Goal: Transaction & Acquisition: Book appointment/travel/reservation

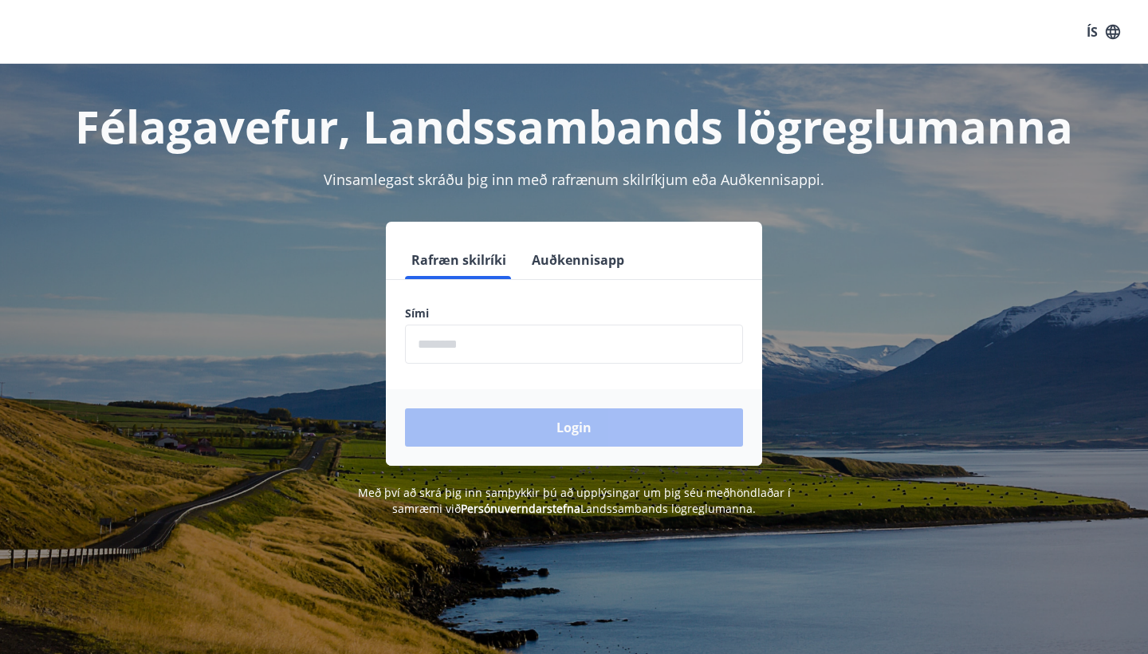
click at [481, 343] on input "phone" at bounding box center [574, 343] width 338 height 39
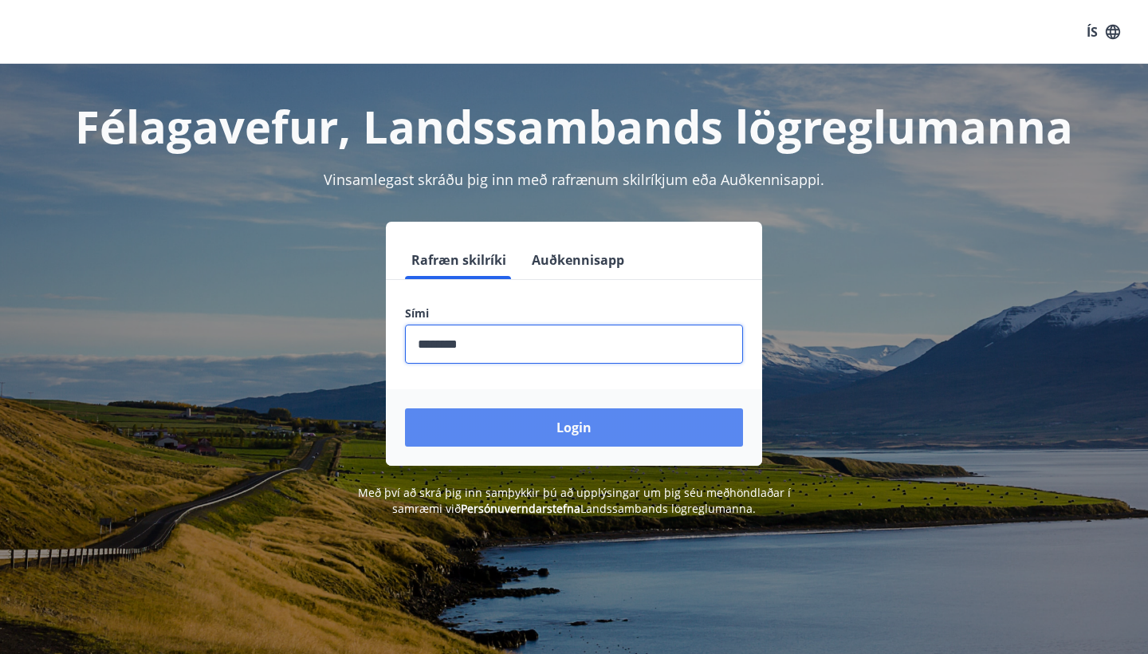
type input "********"
click at [545, 433] on button "Login" at bounding box center [574, 427] width 338 height 38
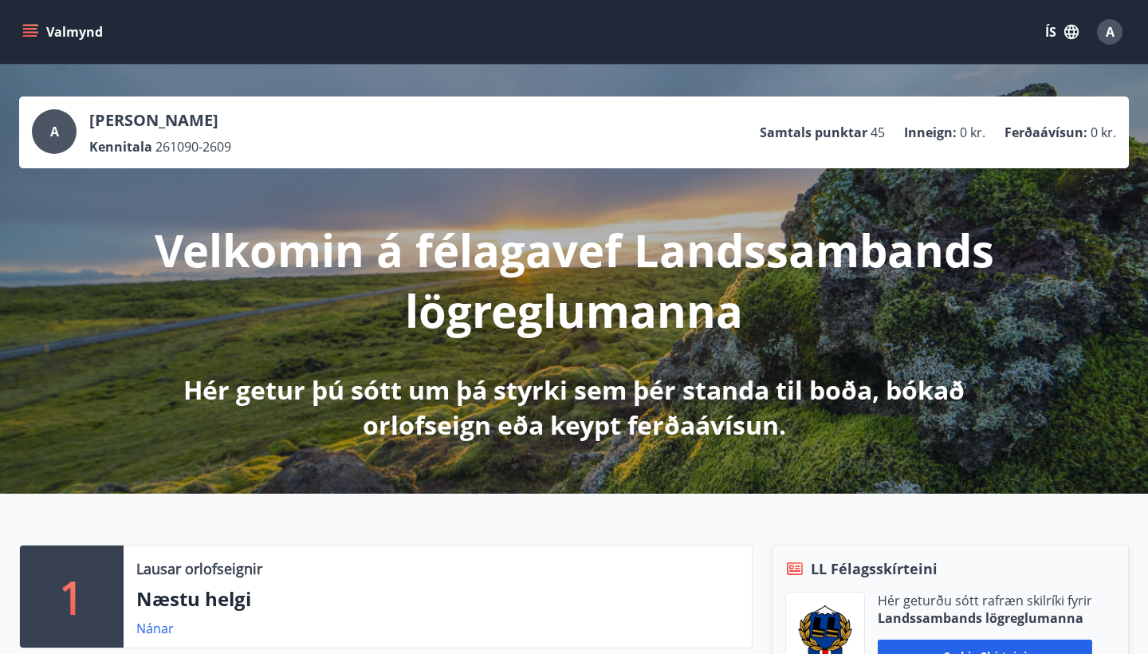
click at [27, 33] on icon "menu" at bounding box center [32, 32] width 18 height 2
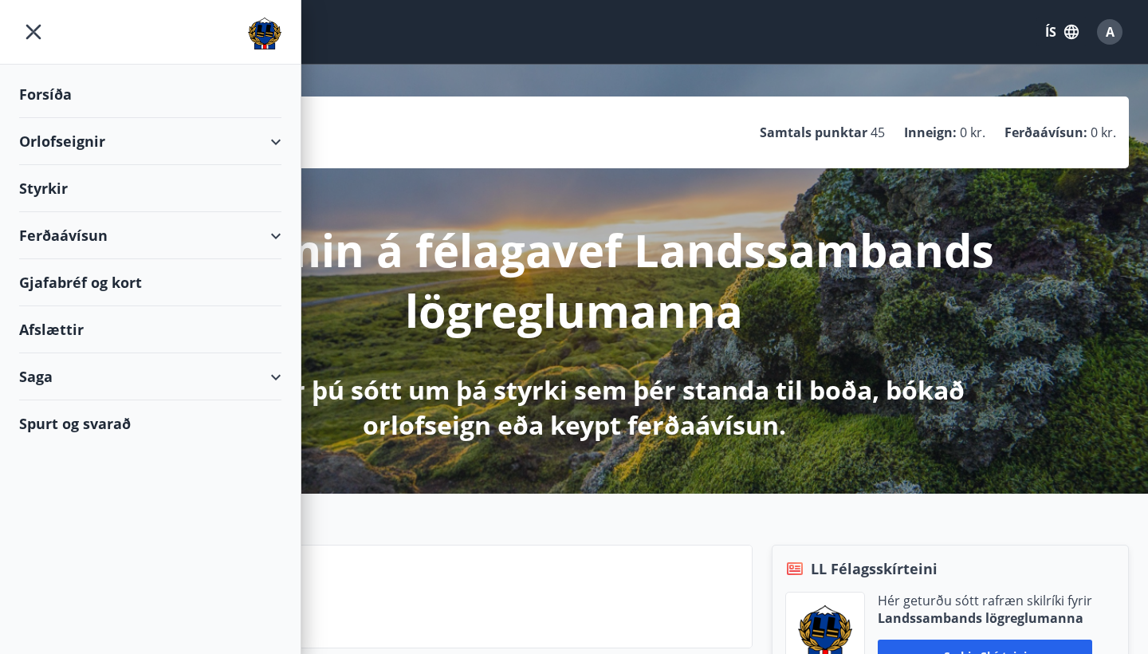
click at [58, 143] on div "Orlofseignir" at bounding box center [150, 141] width 262 height 47
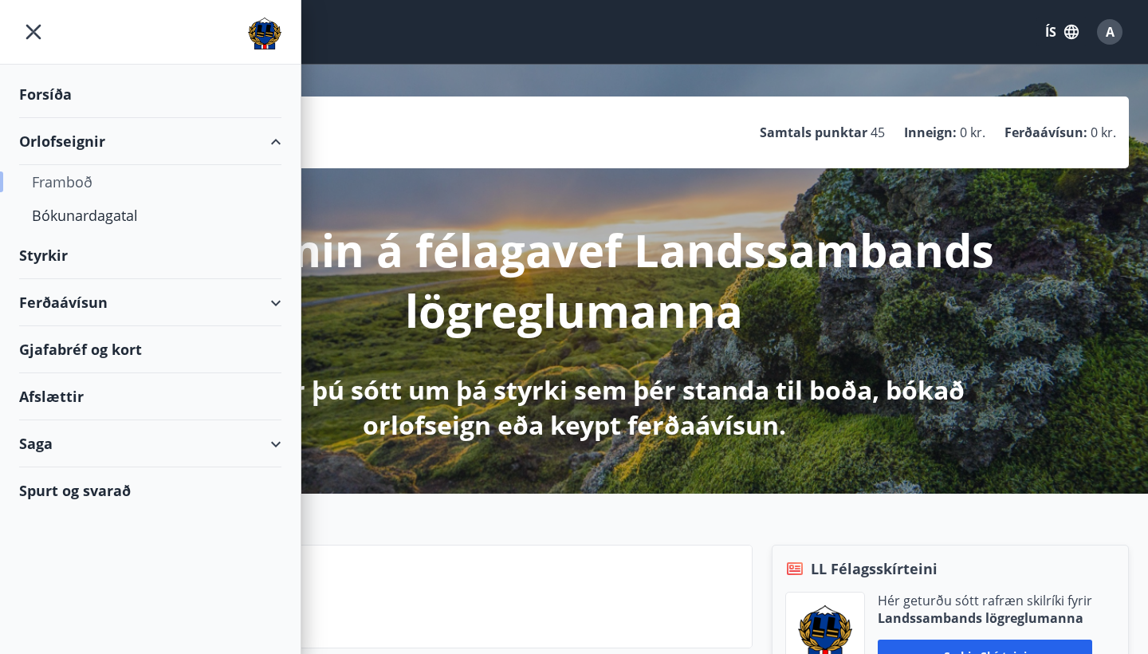
click at [58, 184] on div "Framboð" at bounding box center [150, 181] width 237 height 33
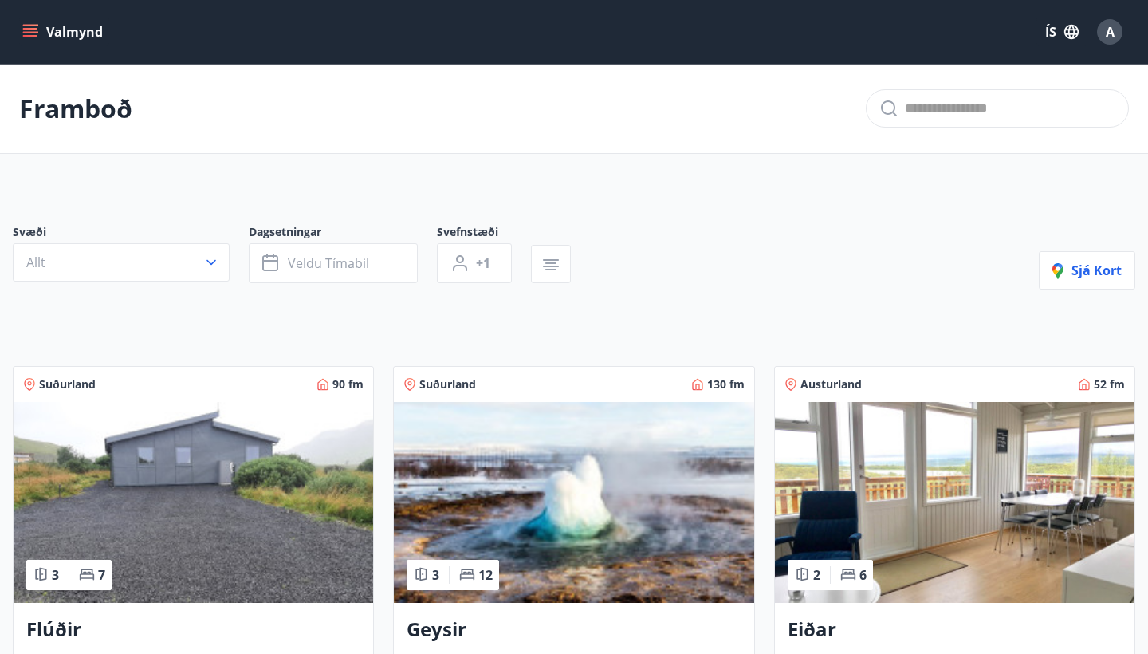
click at [33, 37] on icon "menu" at bounding box center [30, 32] width 16 height 16
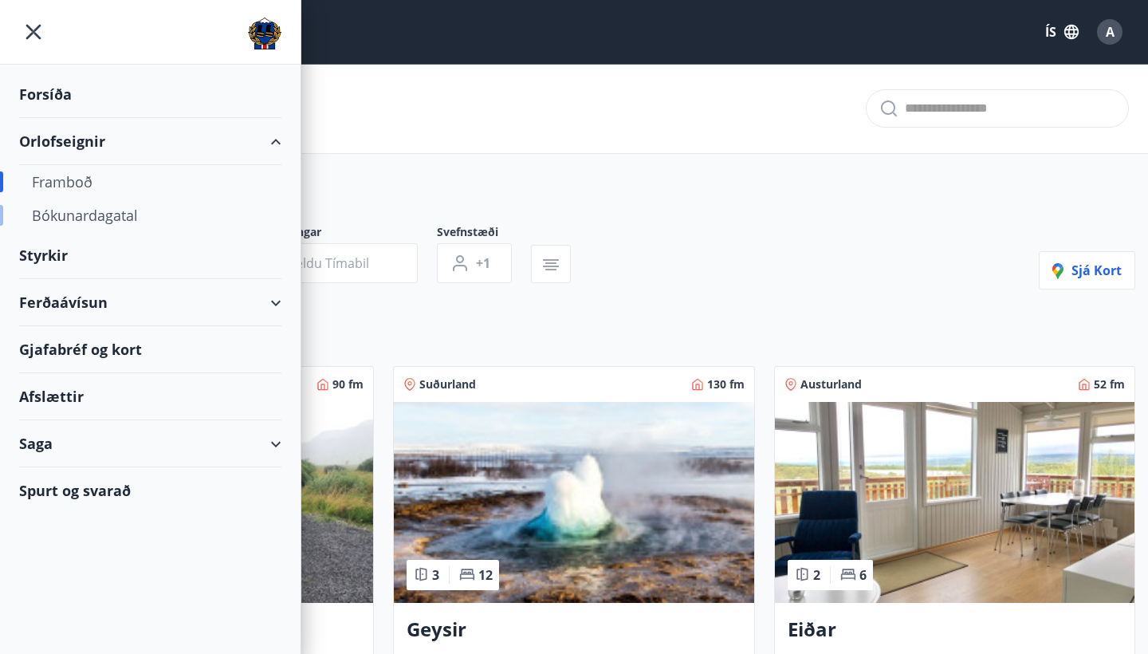
click at [65, 224] on div "Bókunardagatal" at bounding box center [150, 215] width 237 height 33
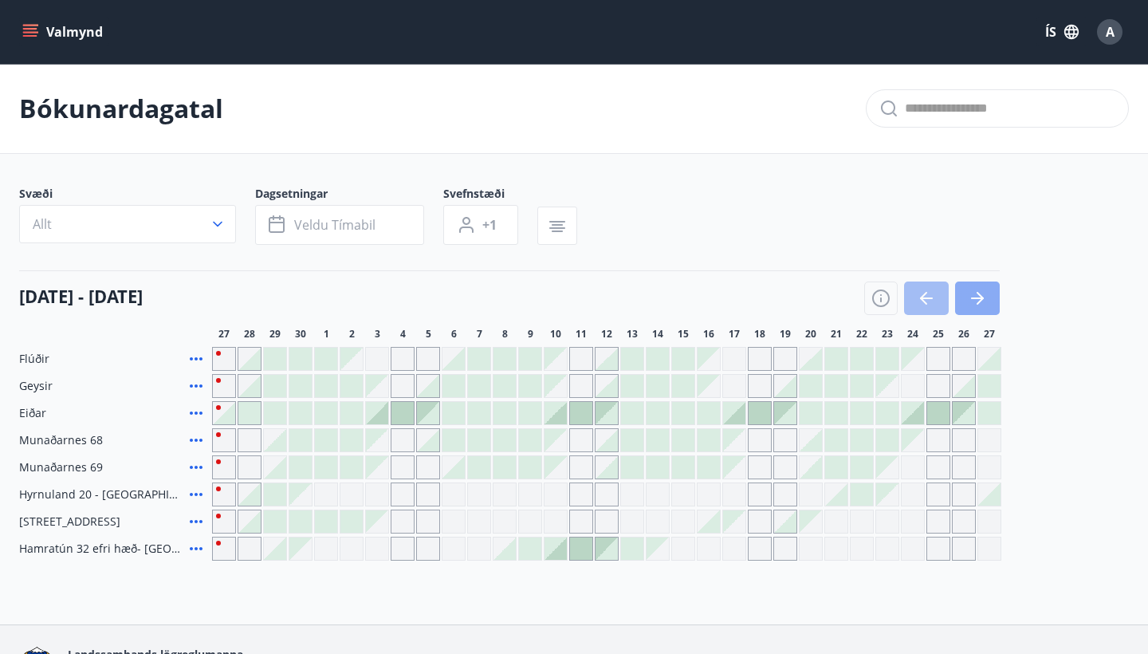
click at [973, 293] on icon "button" at bounding box center [977, 298] width 19 height 19
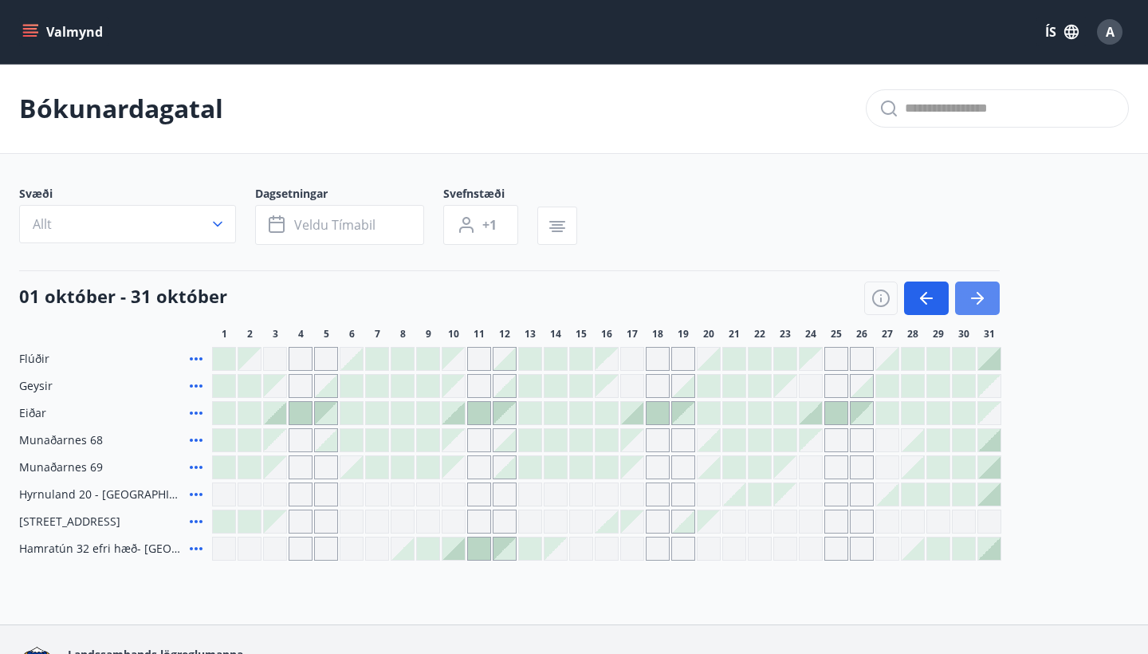
click at [984, 294] on icon "button" at bounding box center [977, 298] width 19 height 19
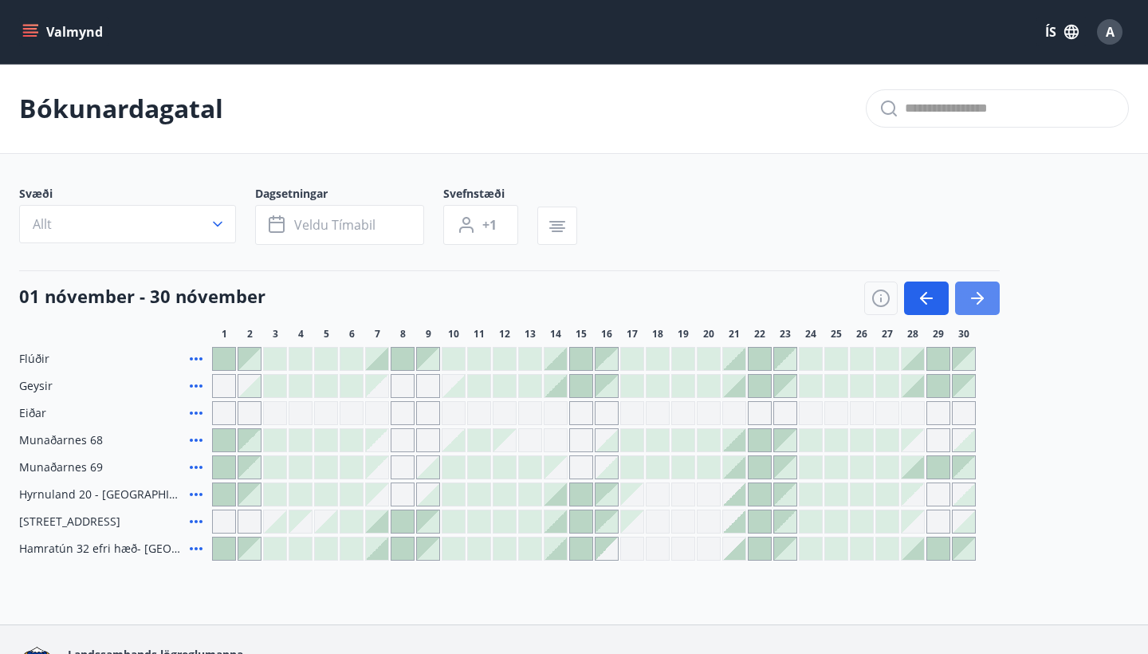
click at [984, 294] on icon "button" at bounding box center [977, 298] width 19 height 19
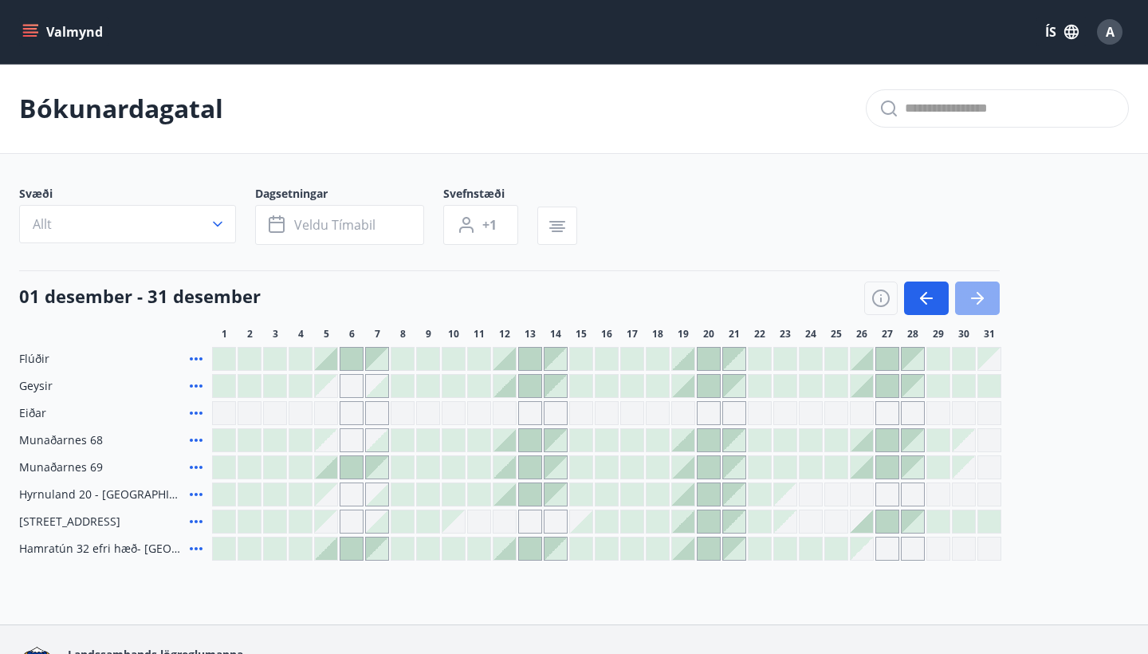
click at [984, 294] on icon "button" at bounding box center [977, 298] width 19 height 19
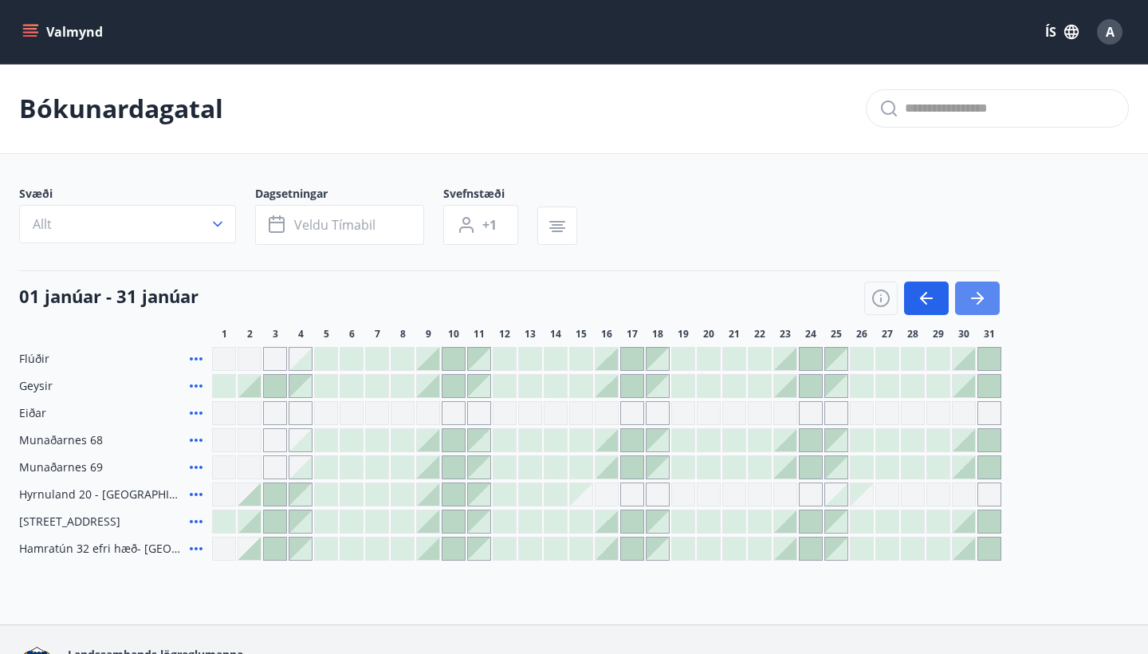
click at [984, 294] on icon "button" at bounding box center [977, 298] width 19 height 19
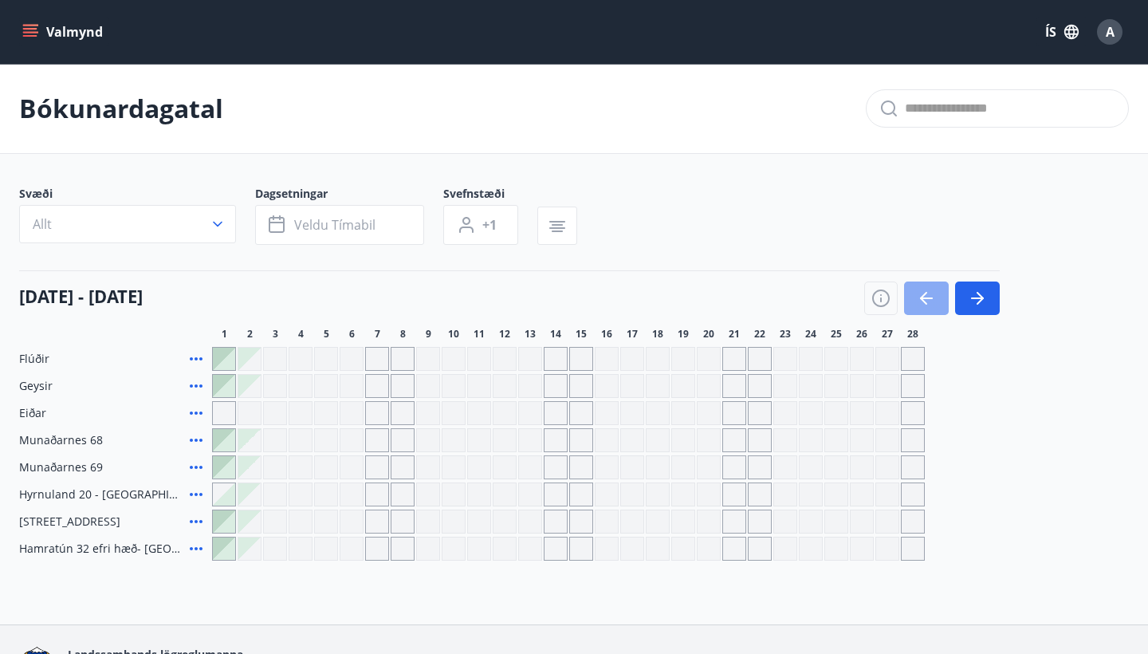
click at [929, 294] on icon "button" at bounding box center [926, 298] width 19 height 19
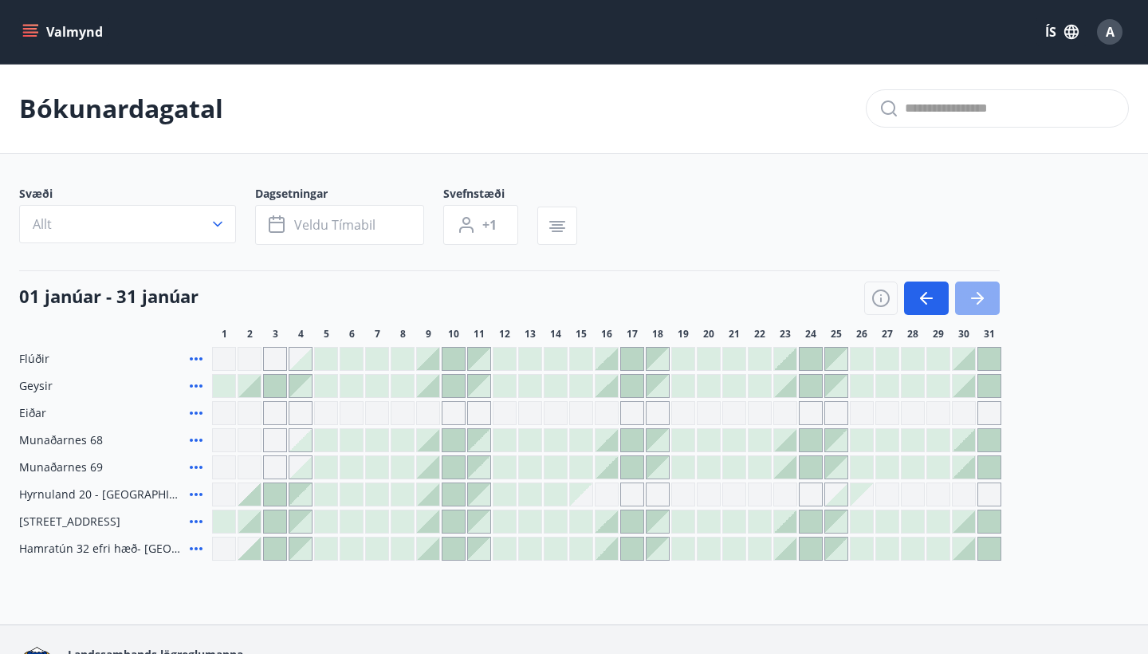
click at [985, 305] on icon "button" at bounding box center [977, 298] width 19 height 19
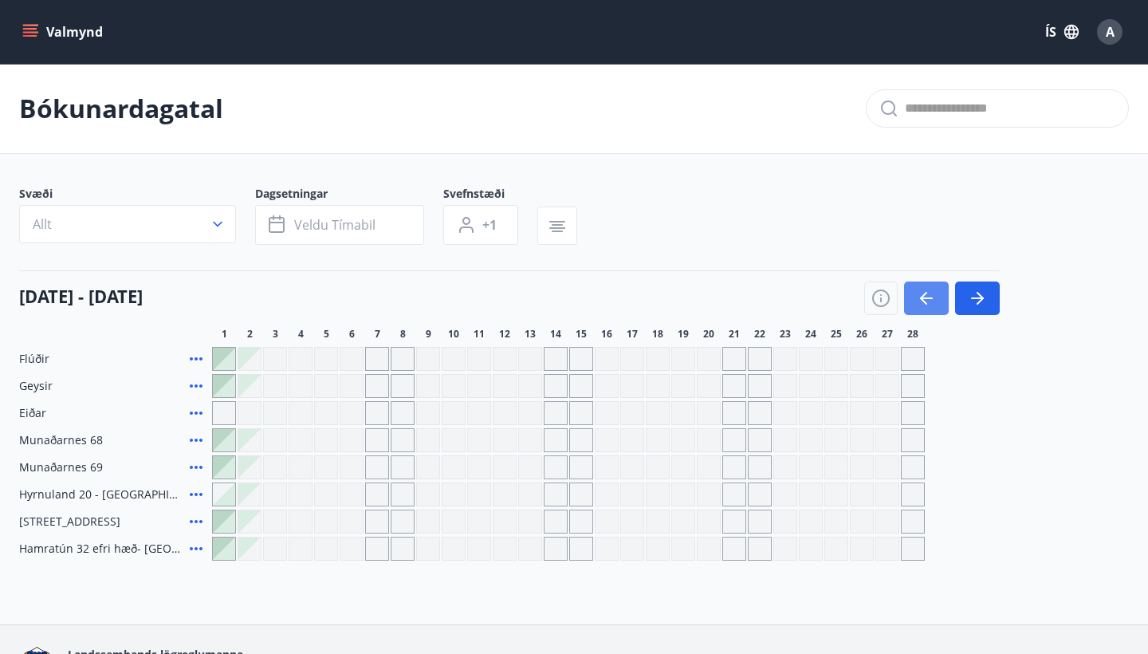
click at [938, 309] on button "button" at bounding box center [926, 297] width 45 height 33
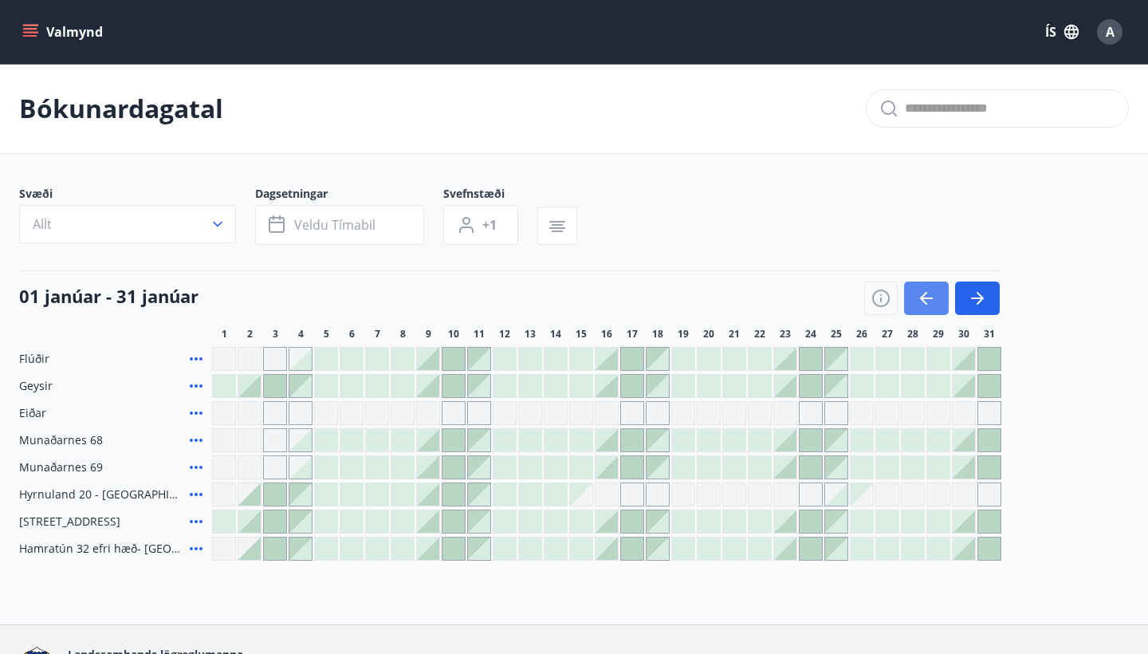
click at [938, 309] on button "button" at bounding box center [926, 297] width 45 height 33
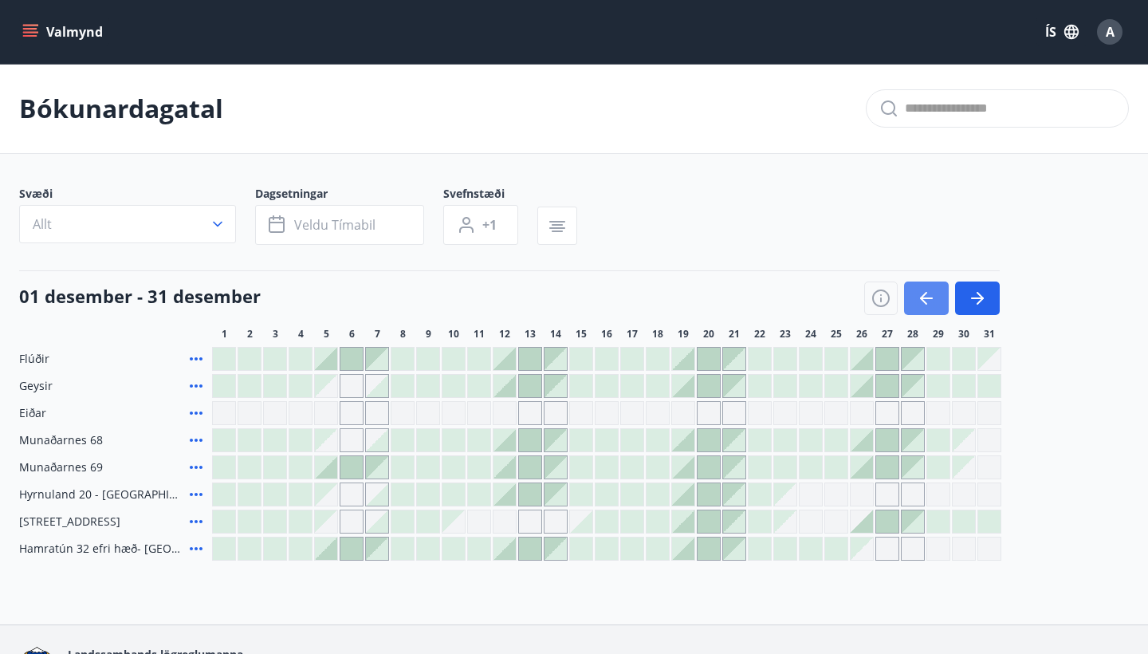
click at [938, 309] on button "button" at bounding box center [926, 297] width 45 height 33
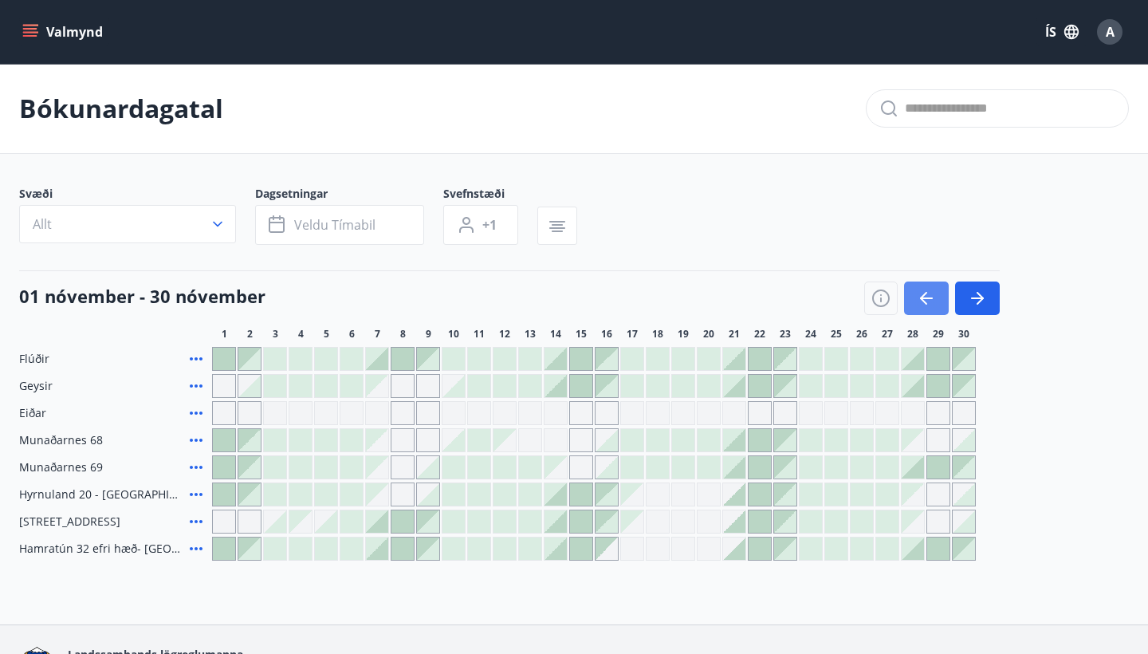
click at [938, 309] on button "button" at bounding box center [926, 297] width 45 height 33
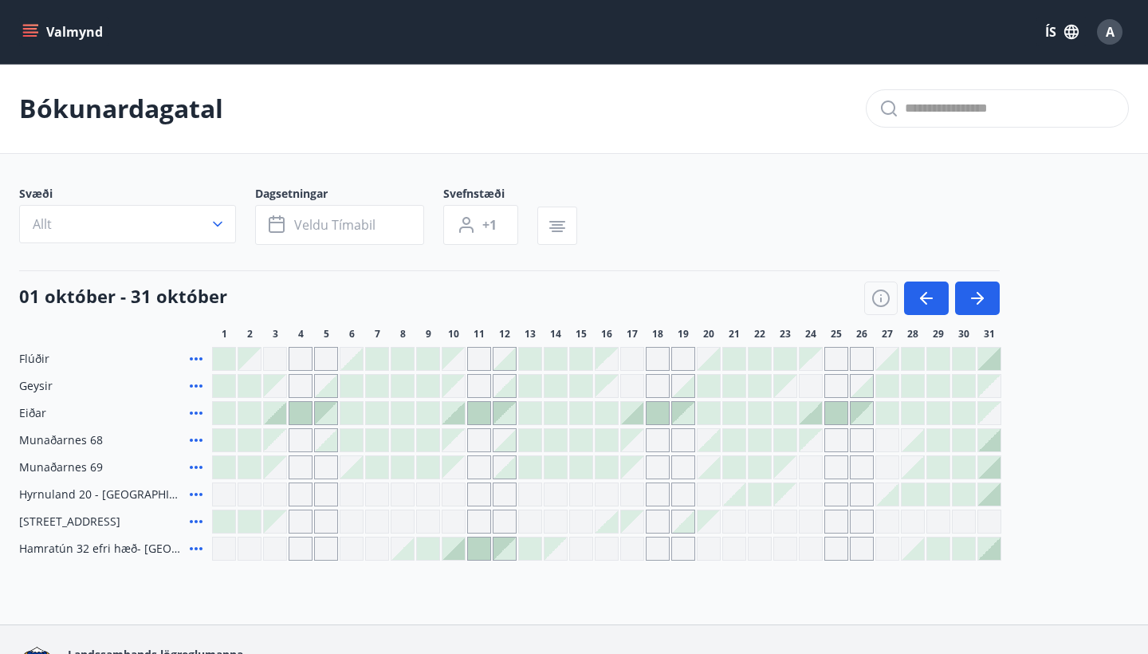
click at [27, 42] on button "Valmynd" at bounding box center [64, 32] width 90 height 29
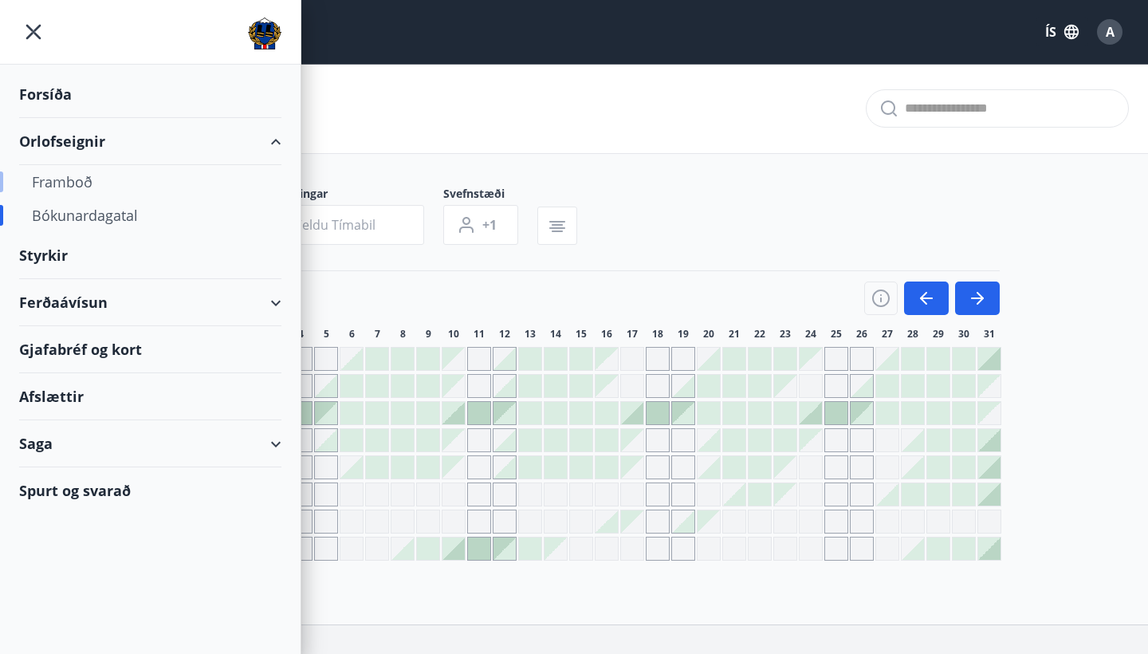
click at [75, 182] on div "Framboð" at bounding box center [150, 181] width 237 height 33
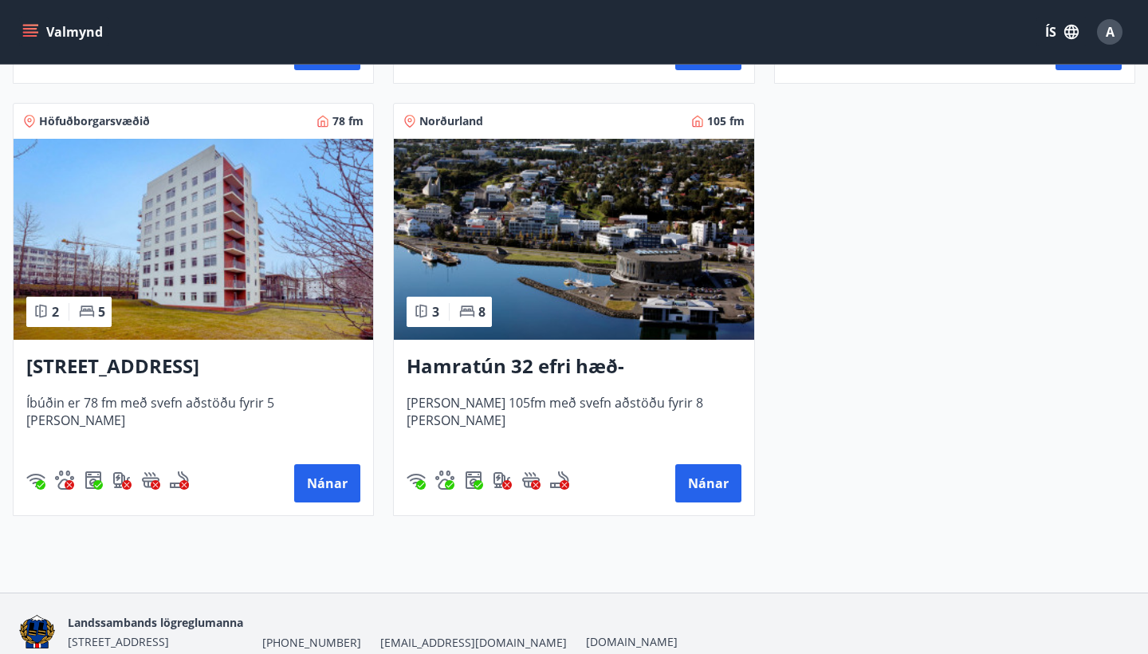
scroll to position [1130, 0]
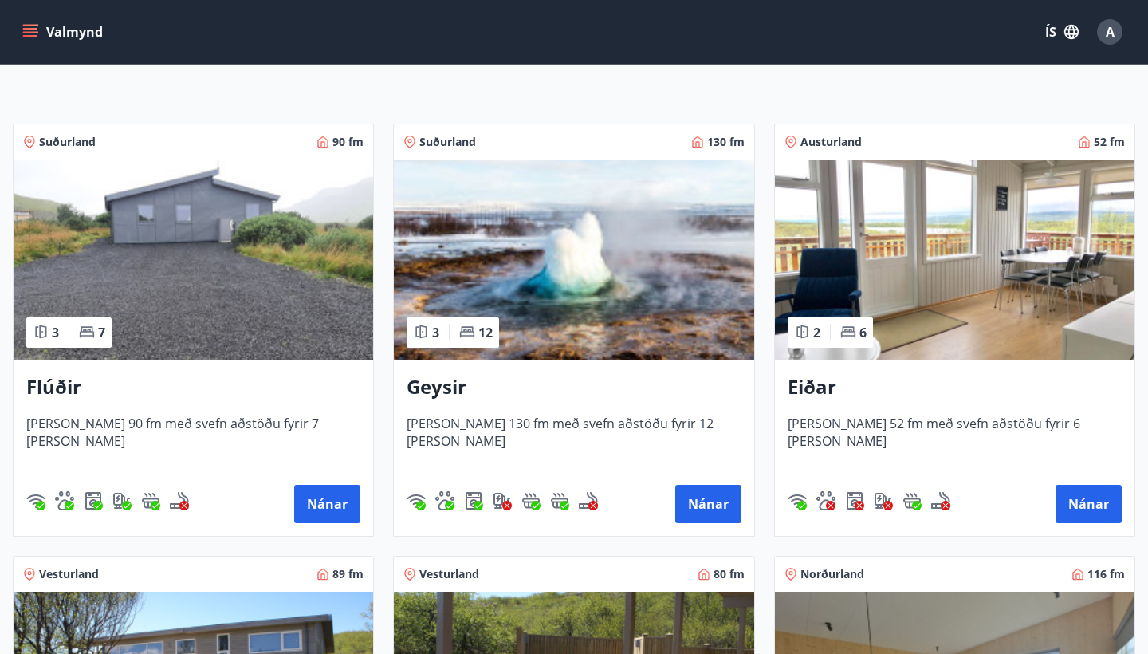
click at [642, 193] on img at bounding box center [574, 259] width 360 height 201
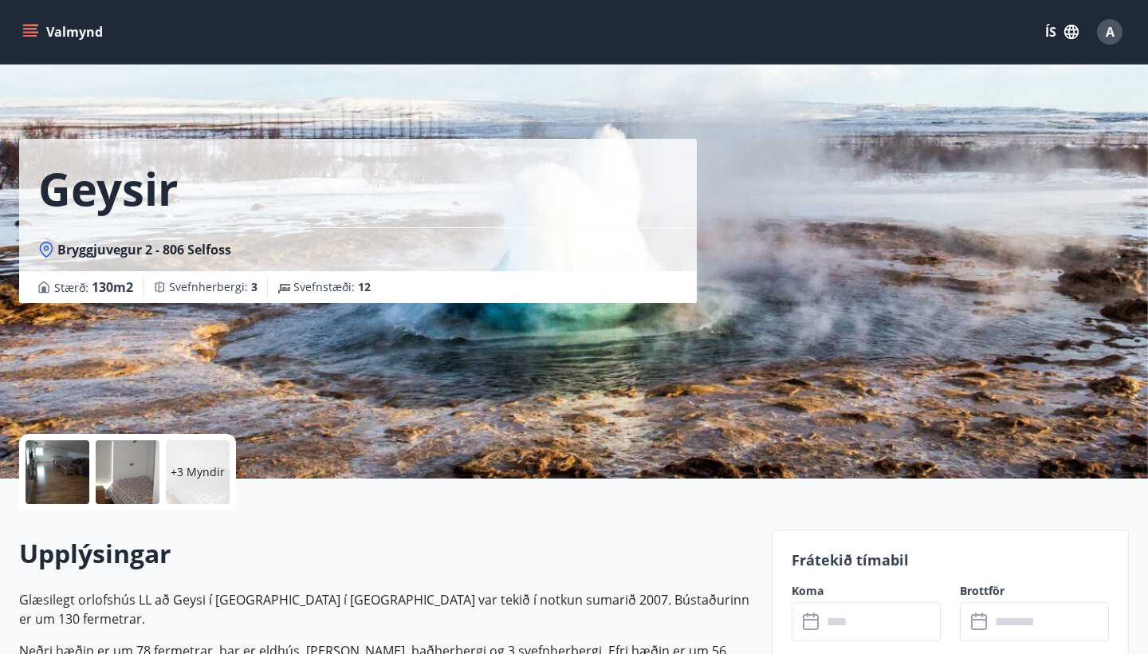
click at [68, 485] on div at bounding box center [58, 472] width 64 height 64
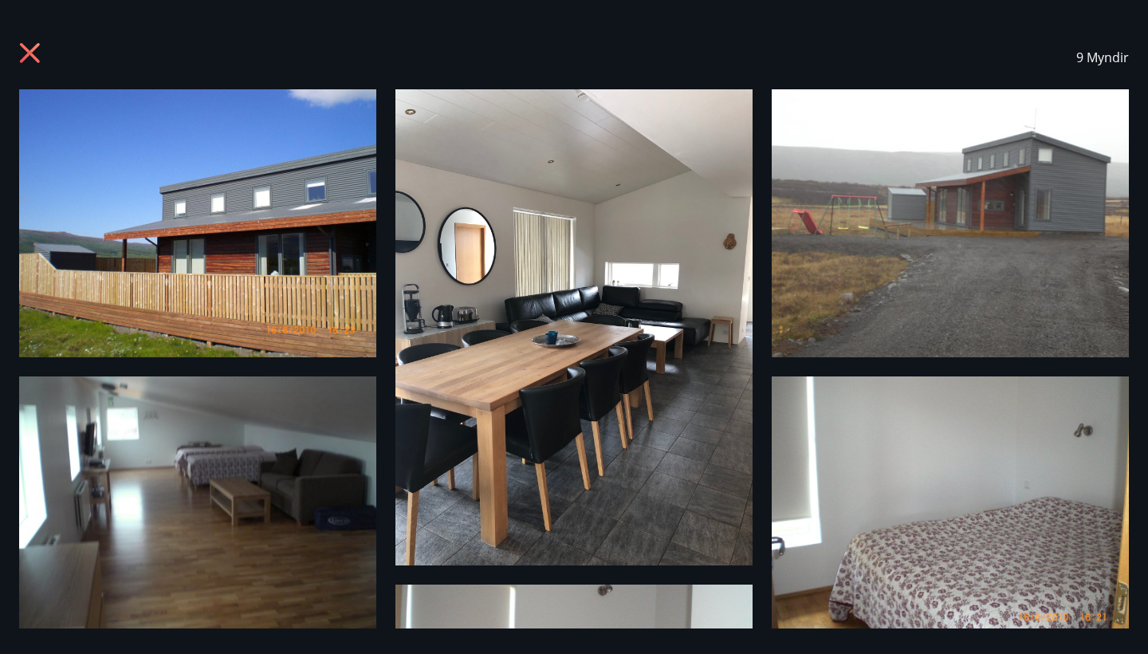
click at [29, 40] on div "9 Myndir" at bounding box center [574, 58] width 1110 height 64
click at [29, 51] on icon at bounding box center [30, 53] width 20 height 20
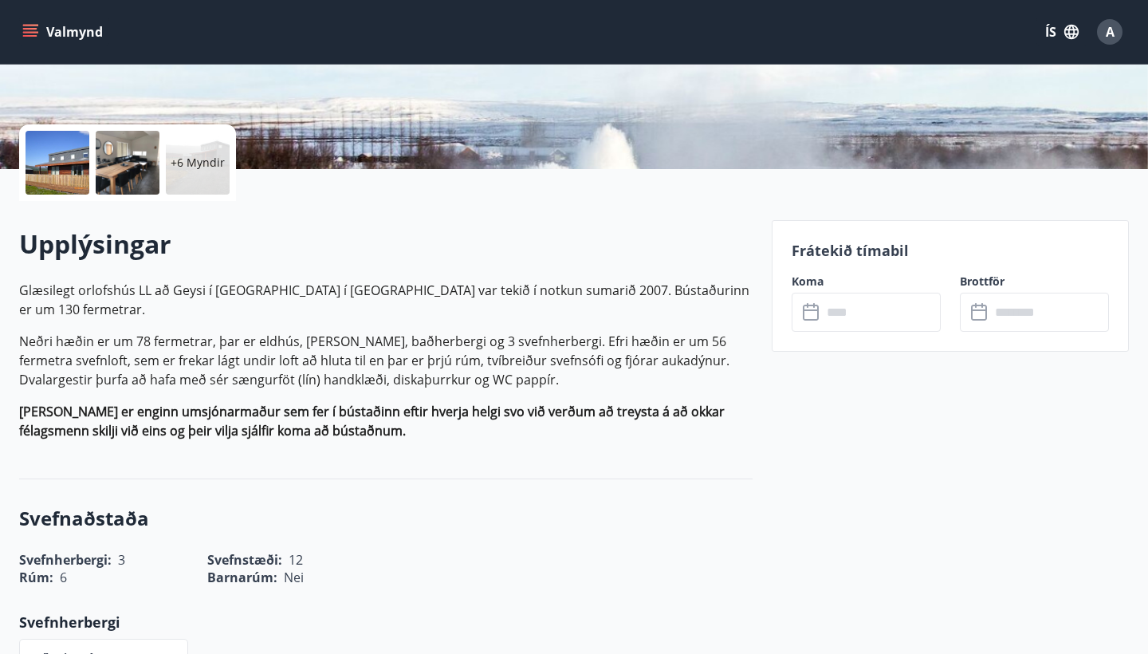
scroll to position [305, 0]
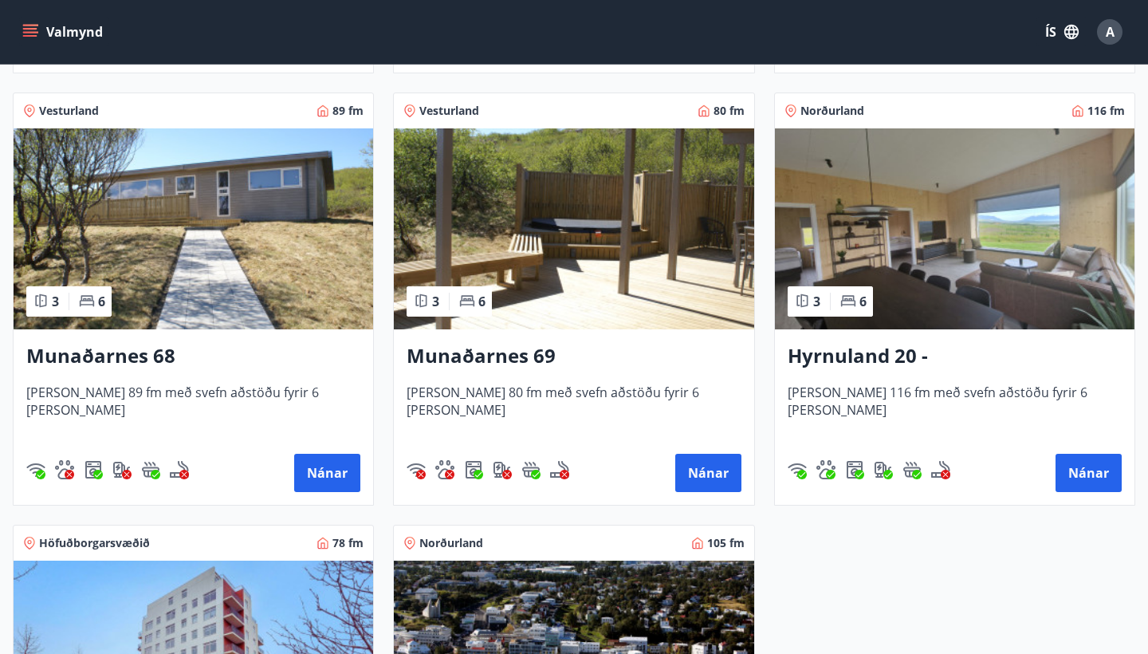
scroll to position [705, 0]
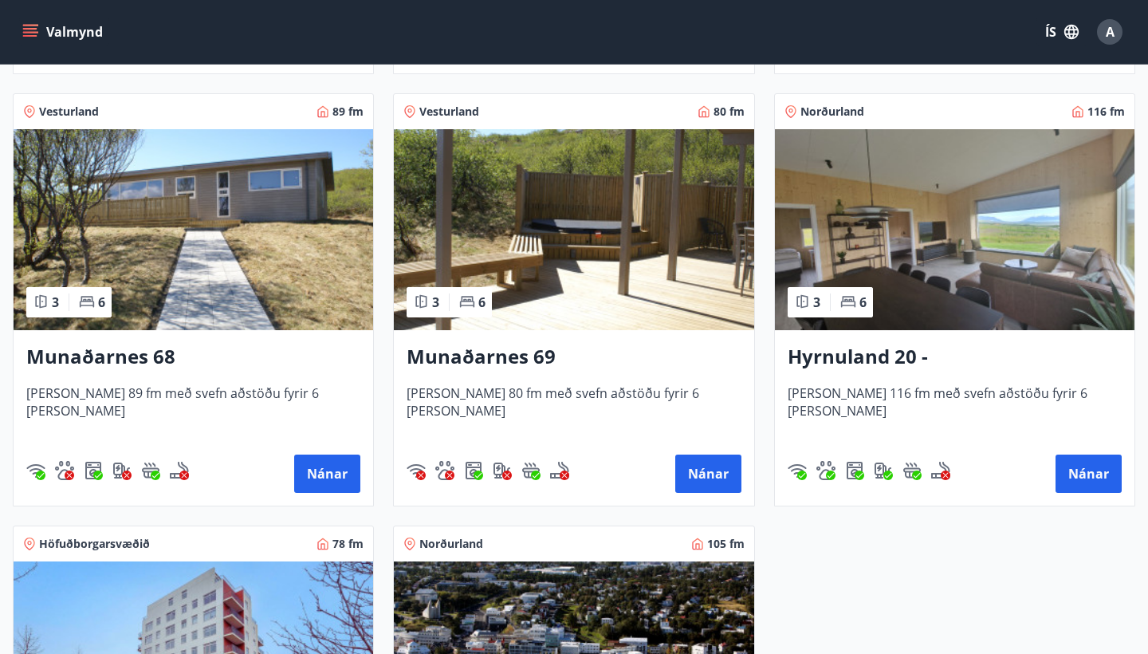
click at [1107, 36] on span "A" at bounding box center [1110, 32] width 9 height 18
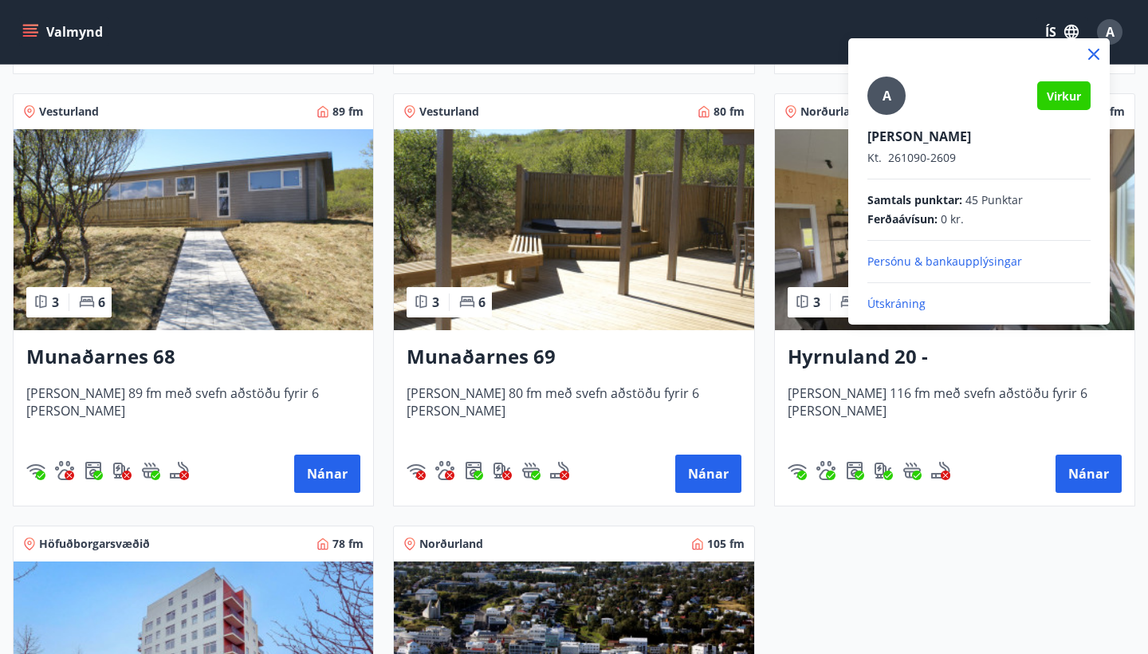
click at [900, 305] on p "Útskráning" at bounding box center [978, 304] width 223 height 16
